Goal: Task Accomplishment & Management: Complete application form

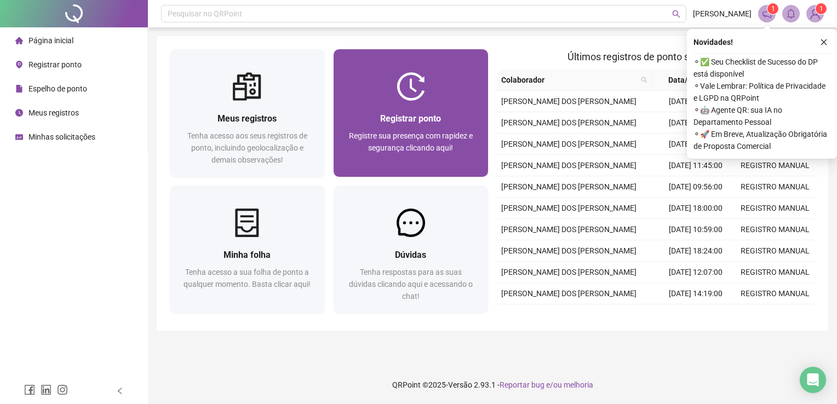
click at [432, 140] on span "Registre sua presença com rapidez e segurança clicando aqui!" at bounding box center [411, 142] width 124 height 21
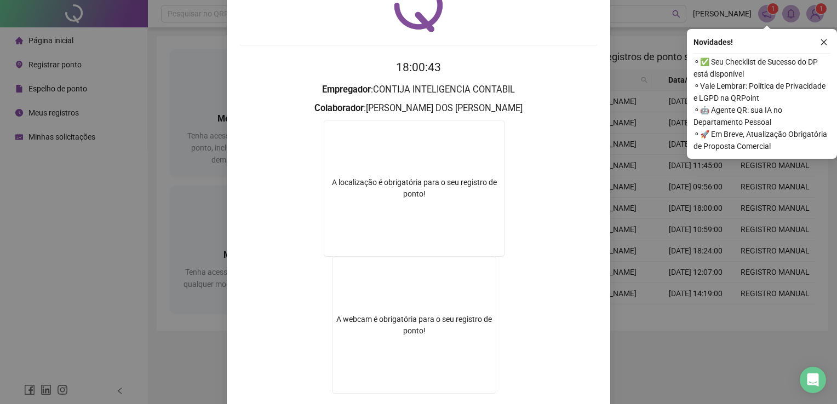
scroll to position [123, 0]
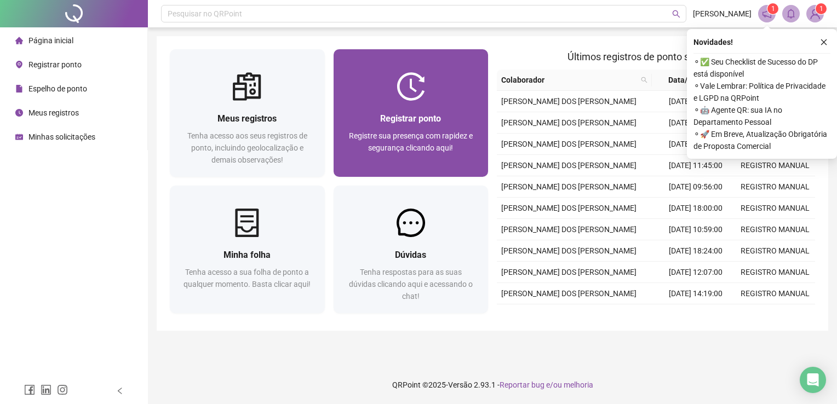
click at [412, 122] on span "Registrar ponto" at bounding box center [410, 118] width 61 height 10
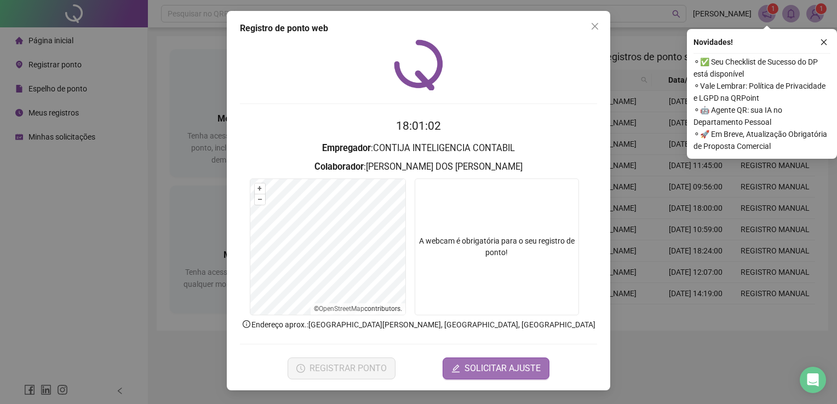
click at [486, 370] on span "SOLICITAR AJUSTE" at bounding box center [503, 368] width 76 height 13
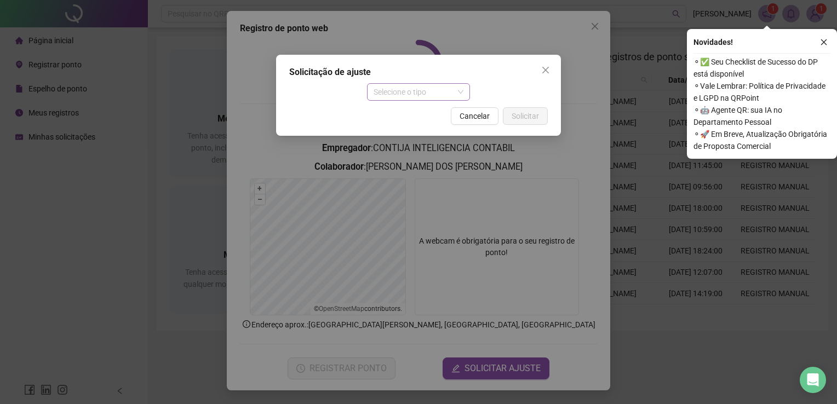
click at [457, 94] on span "Selecione o tipo" at bounding box center [419, 92] width 90 height 16
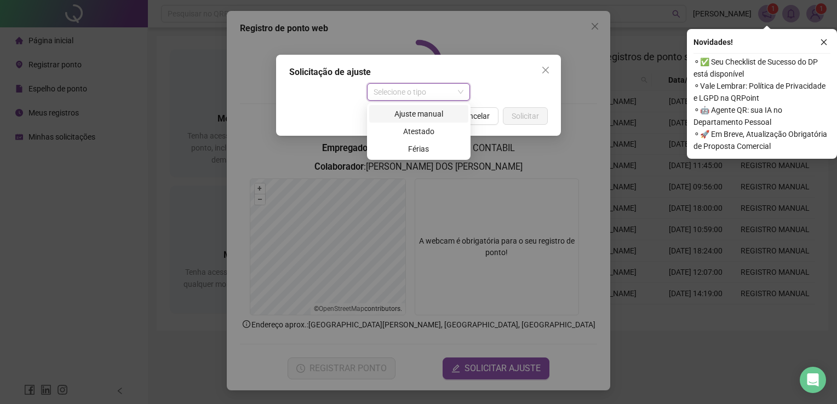
click at [435, 106] on div "Ajuste manual" at bounding box center [418, 114] width 99 height 18
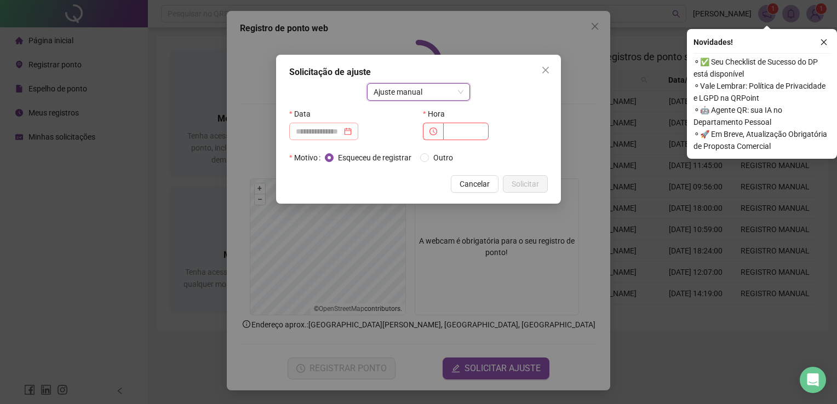
click at [352, 130] on div at bounding box center [324, 132] width 56 height 12
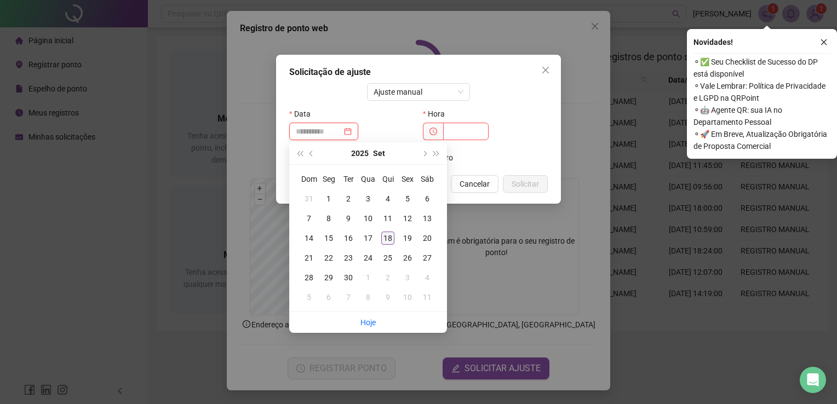
type input "**********"
click at [390, 236] on div "18" at bounding box center [387, 238] width 13 height 13
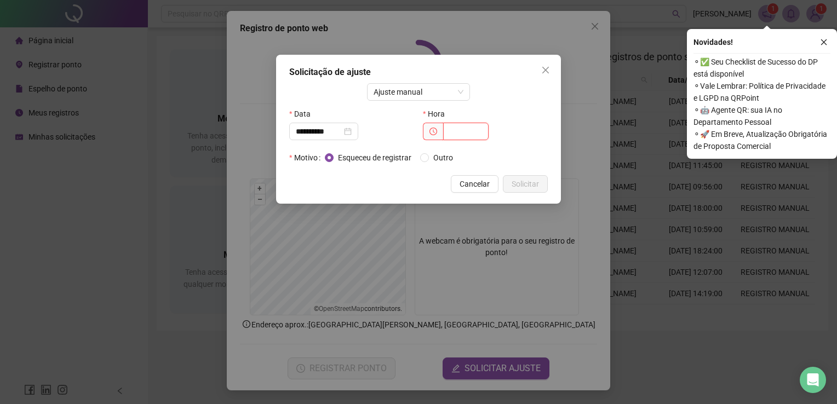
click at [478, 129] on input "text" at bounding box center [465, 132] width 45 height 18
type input "*****"
click at [431, 158] on span "Outro" at bounding box center [443, 158] width 28 height 12
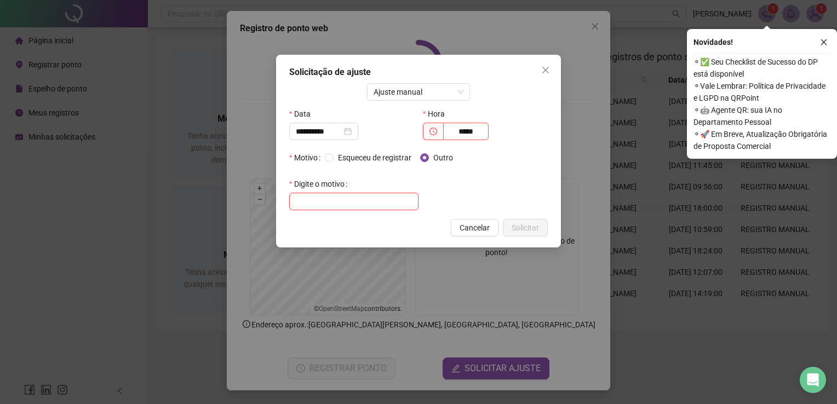
click at [347, 202] on input "text" at bounding box center [353, 202] width 129 height 18
type input "**********"
click at [528, 223] on span "Solicitar" at bounding box center [525, 228] width 27 height 12
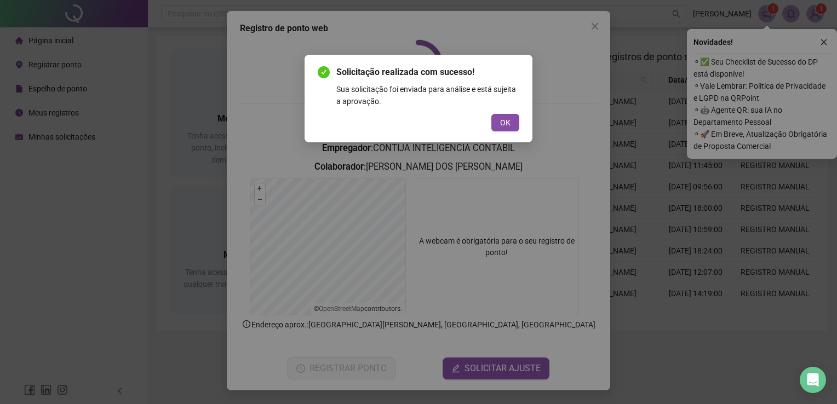
click at [502, 119] on span "OK" at bounding box center [505, 123] width 10 height 12
